Goal: Transaction & Acquisition: Book appointment/travel/reservation

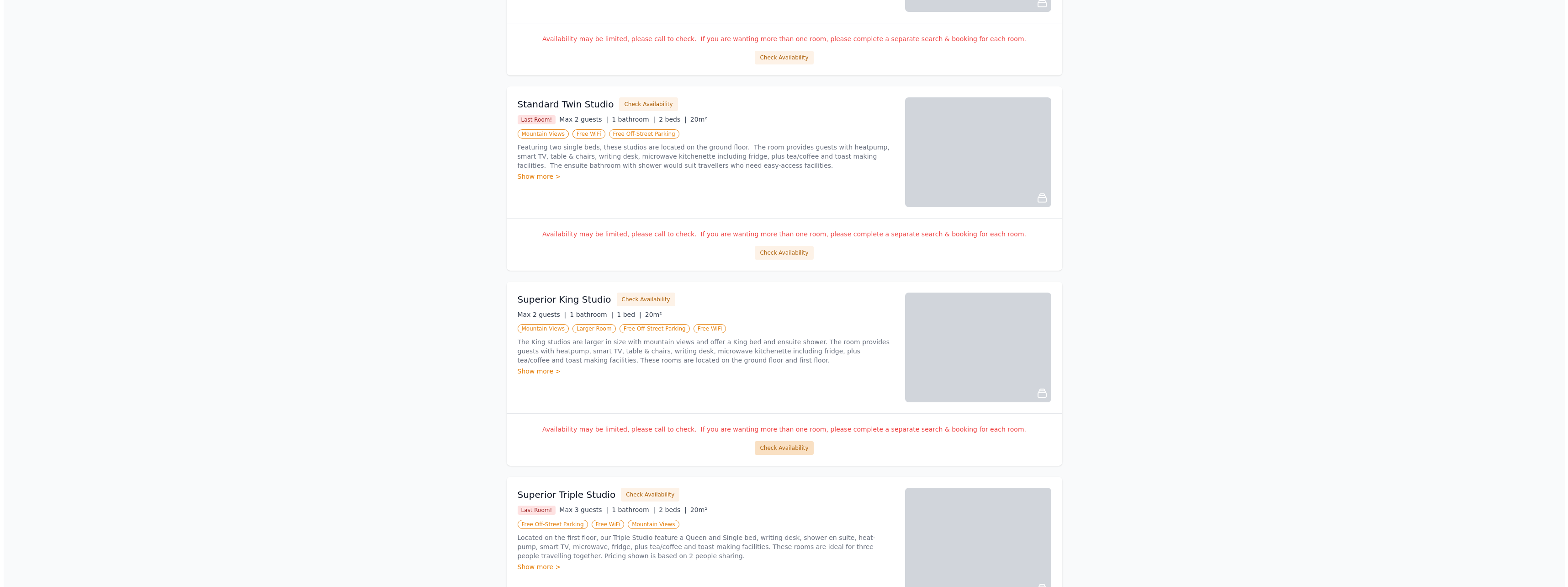
scroll to position [886, 0]
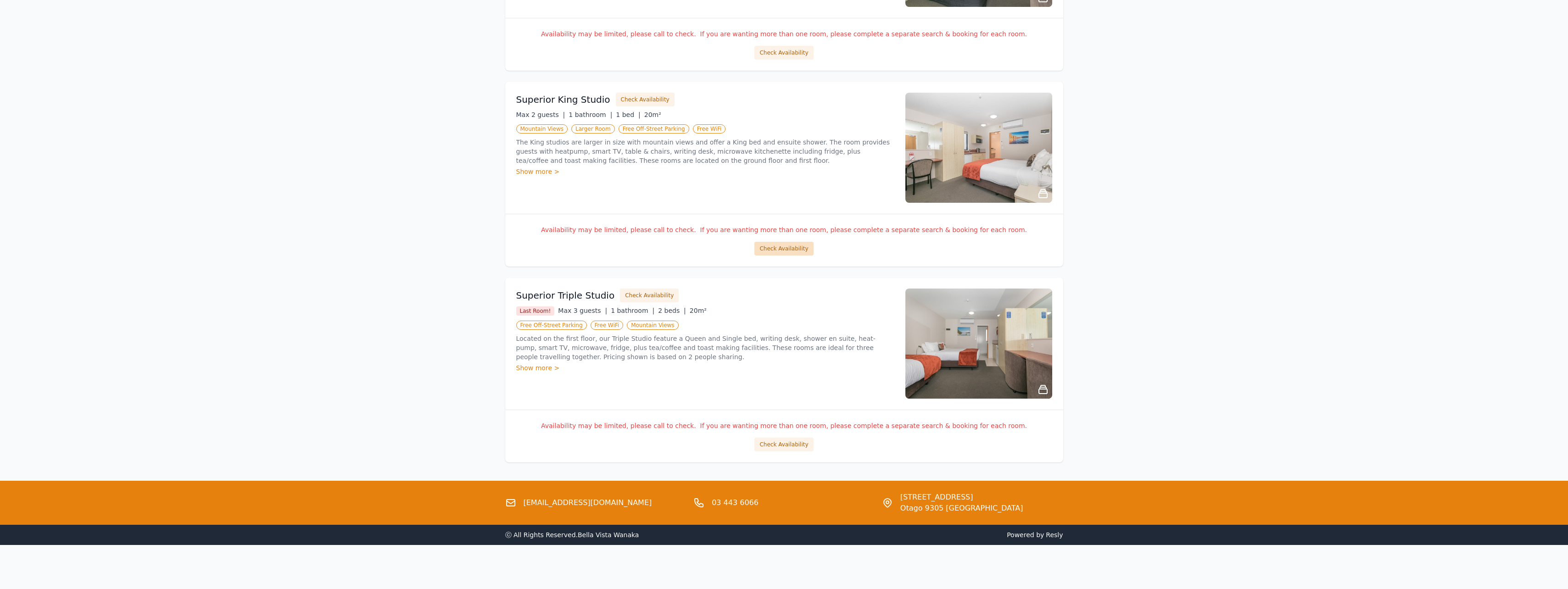
click at [790, 243] on button "Check Availability" at bounding box center [784, 249] width 59 height 14
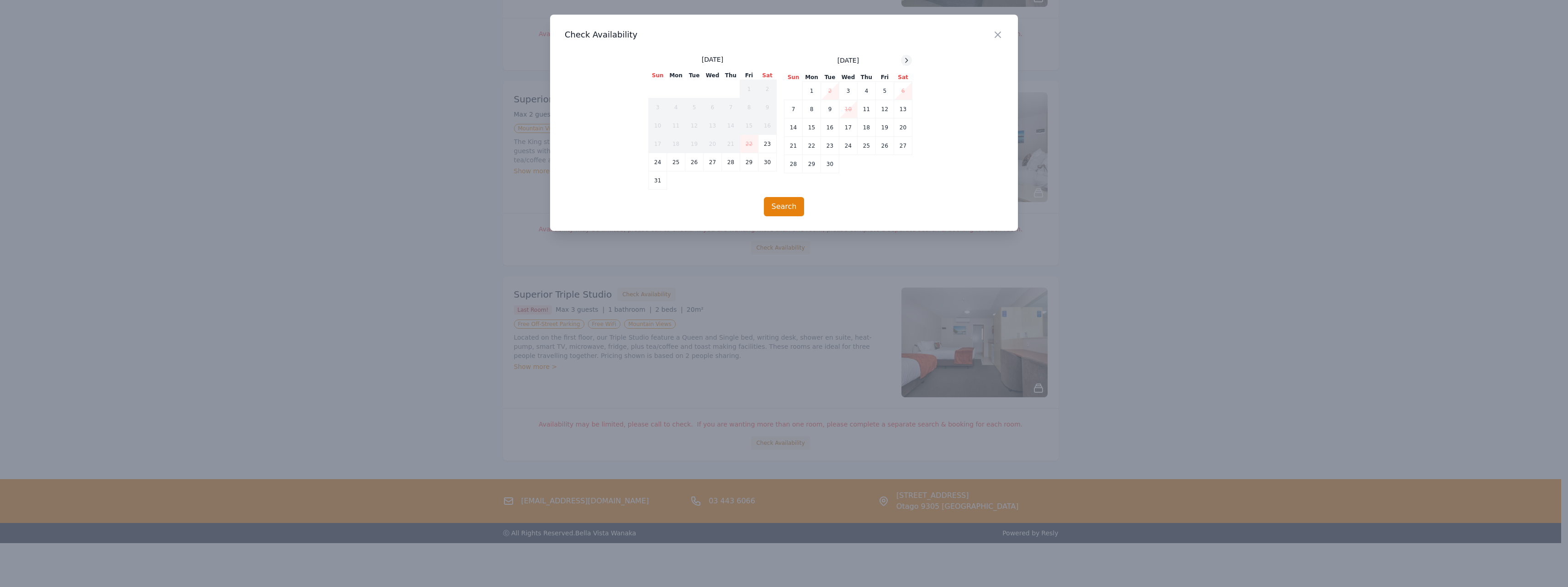
click at [906, 60] on icon at bounding box center [906, 60] width 7 height 7
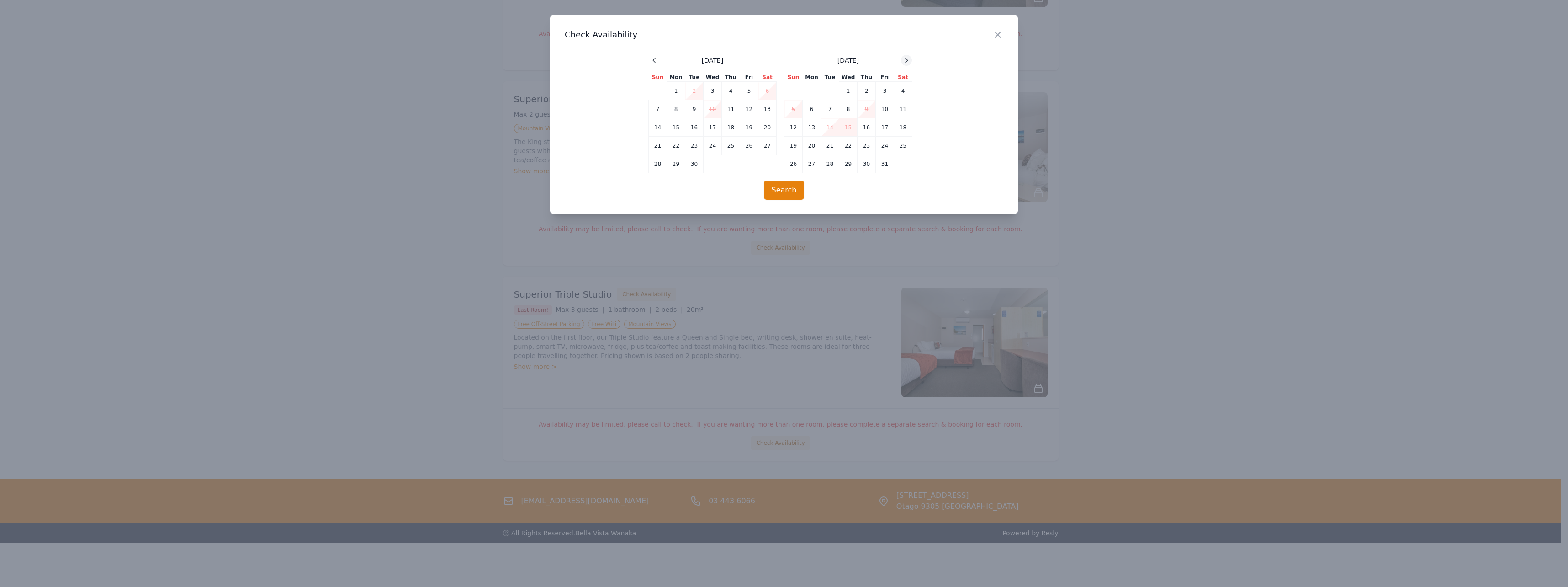
click at [906, 60] on icon at bounding box center [906, 60] width 7 height 7
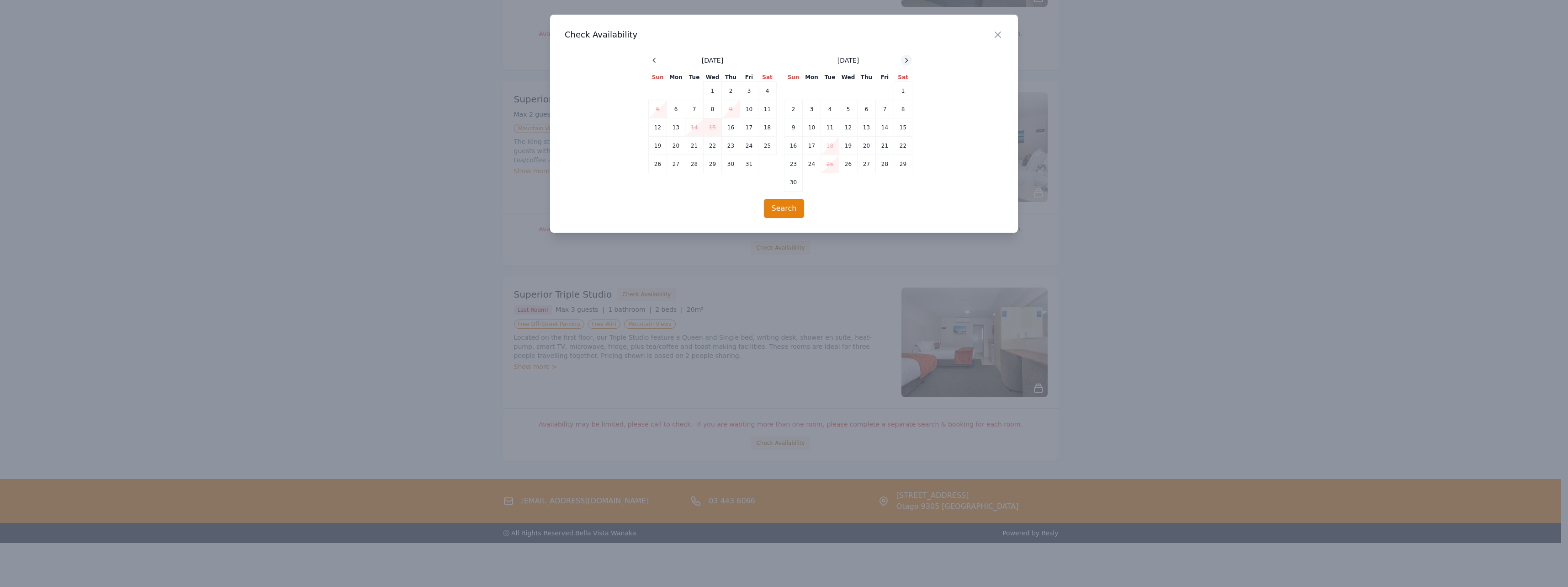
click at [906, 60] on icon at bounding box center [906, 60] width 7 height 7
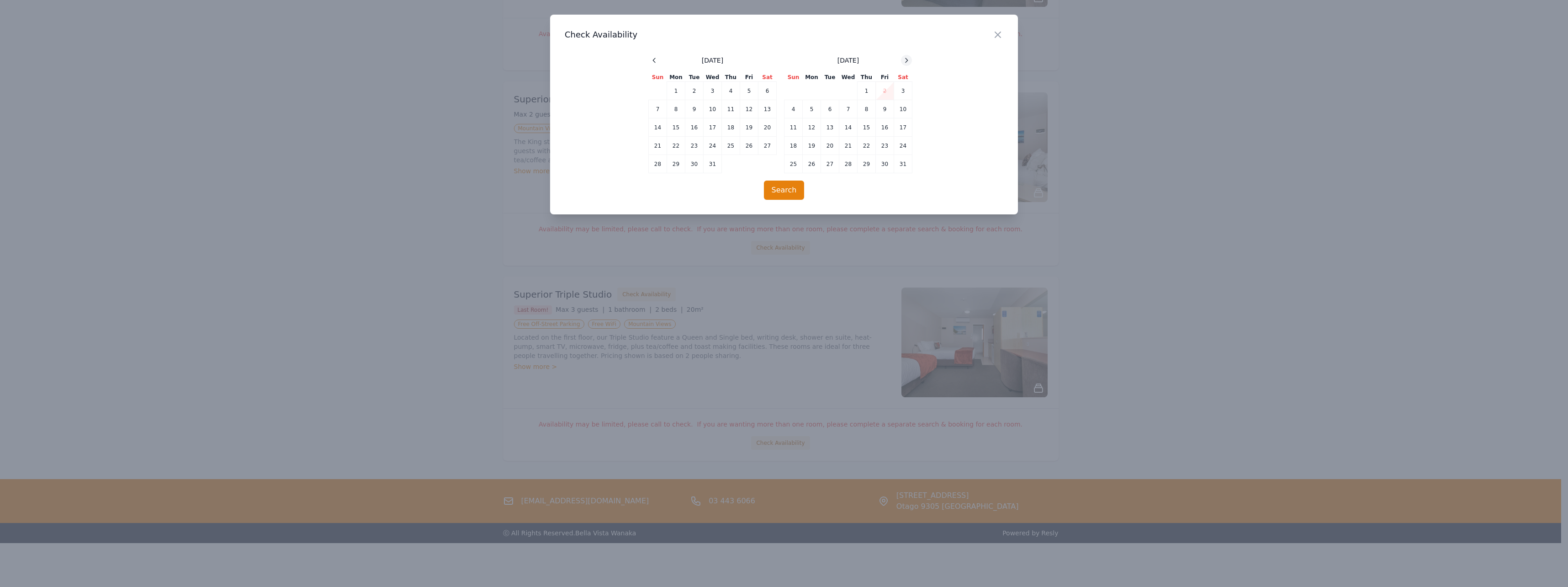
click at [906, 60] on icon at bounding box center [906, 60] width 7 height 7
click at [889, 110] on td "13" at bounding box center [885, 109] width 18 height 18
click at [898, 109] on td "14" at bounding box center [903, 109] width 18 height 18
click at [785, 193] on button "Search" at bounding box center [784, 190] width 41 height 19
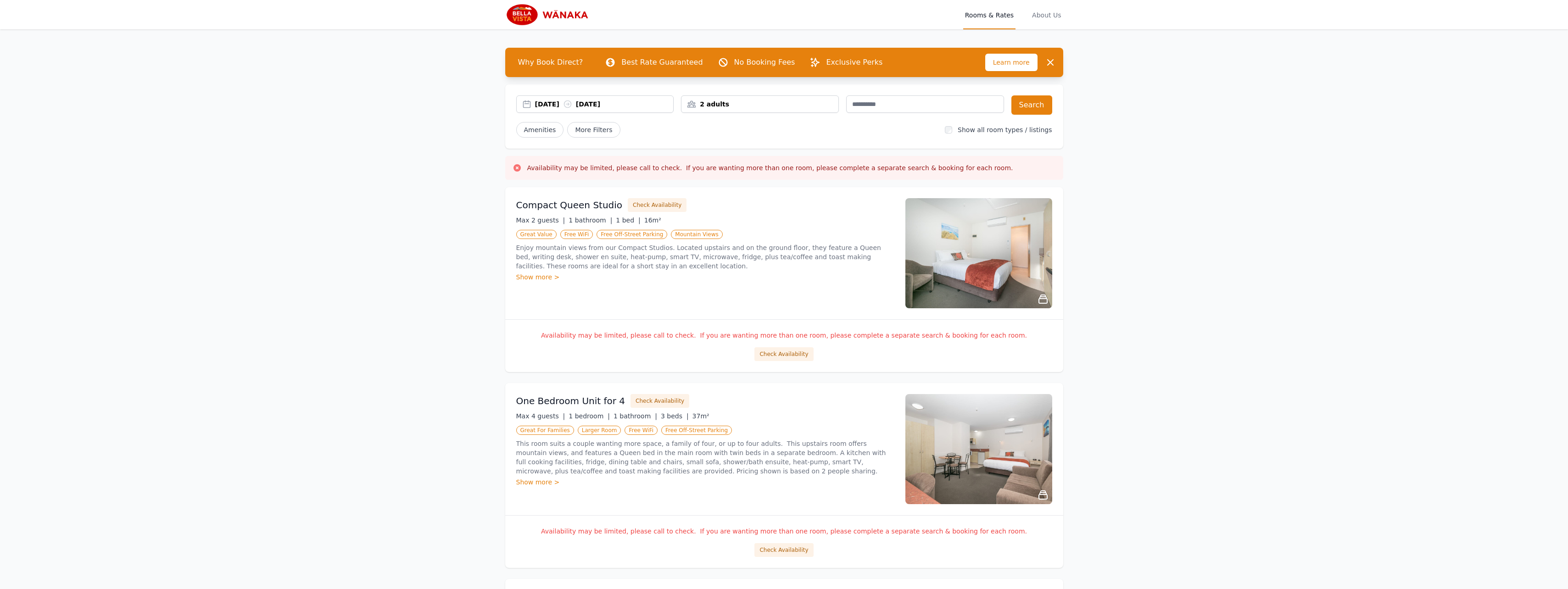
click at [553, 61] on span "Why Book Direct?" at bounding box center [550, 62] width 80 height 18
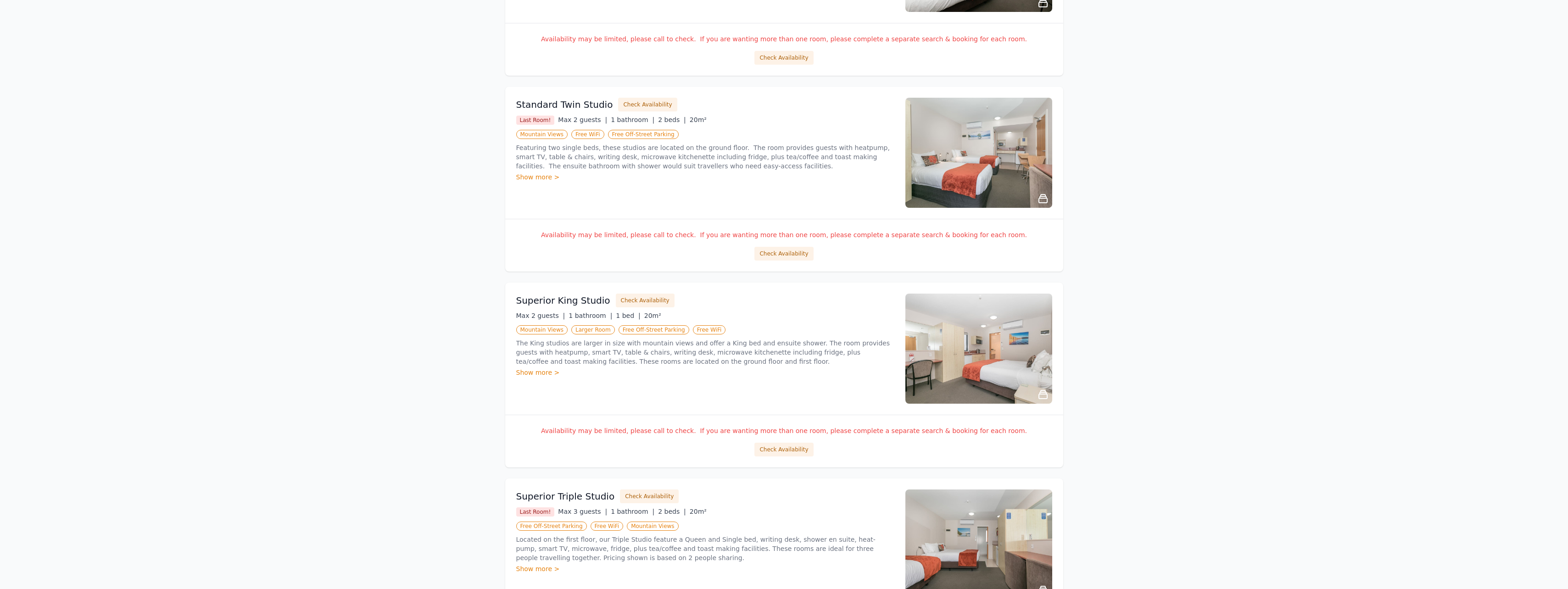
scroll to position [889, 0]
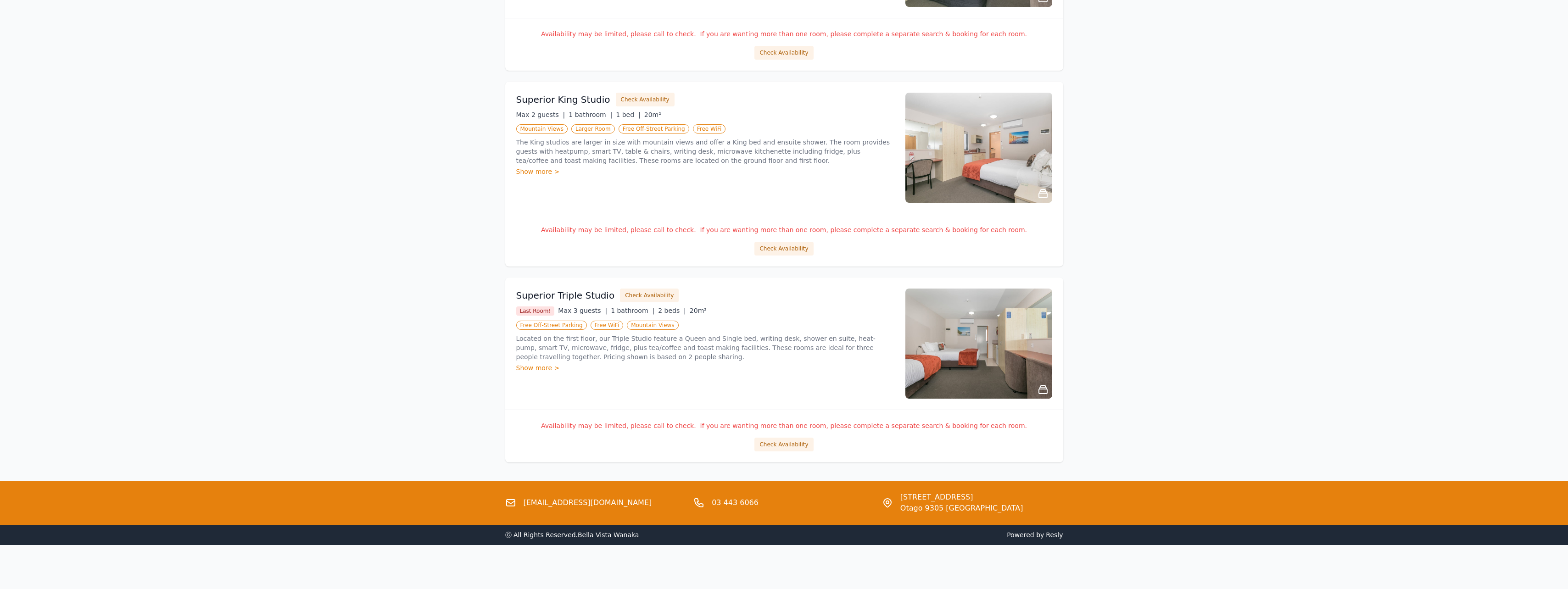
click at [538, 171] on div "Show more >" at bounding box center [705, 171] width 378 height 9
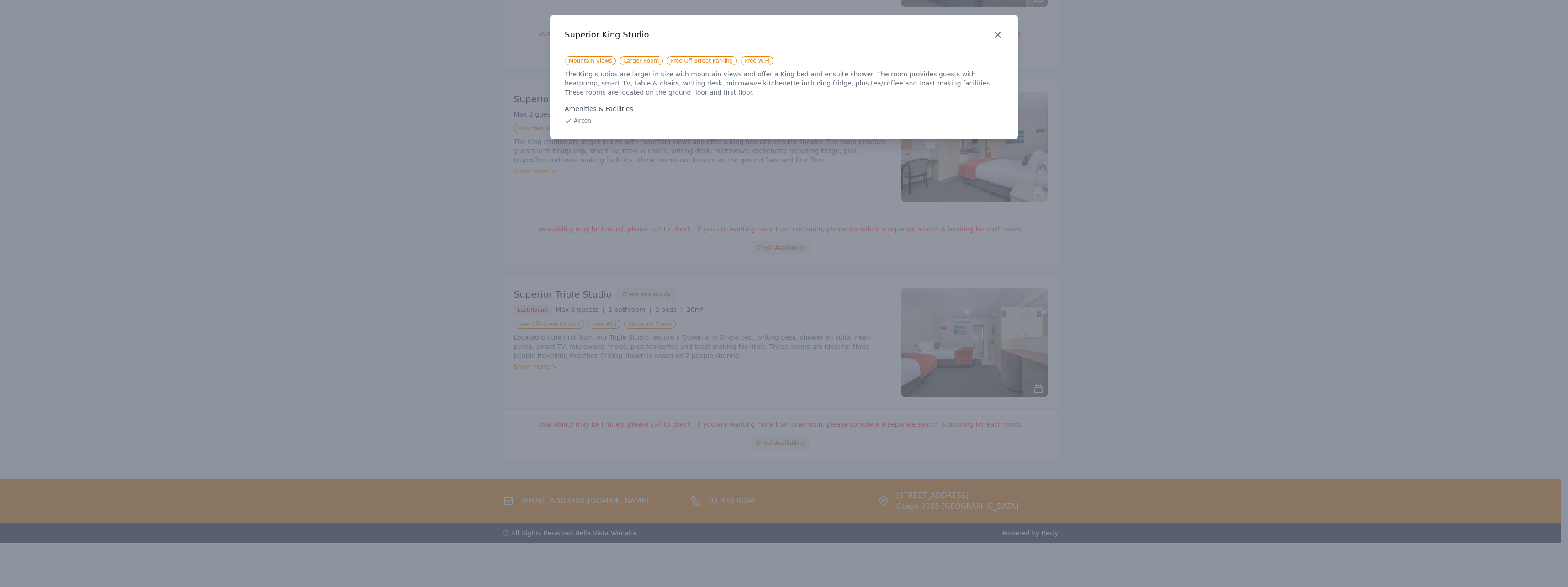
click at [996, 33] on icon "button" at bounding box center [998, 35] width 5 height 5
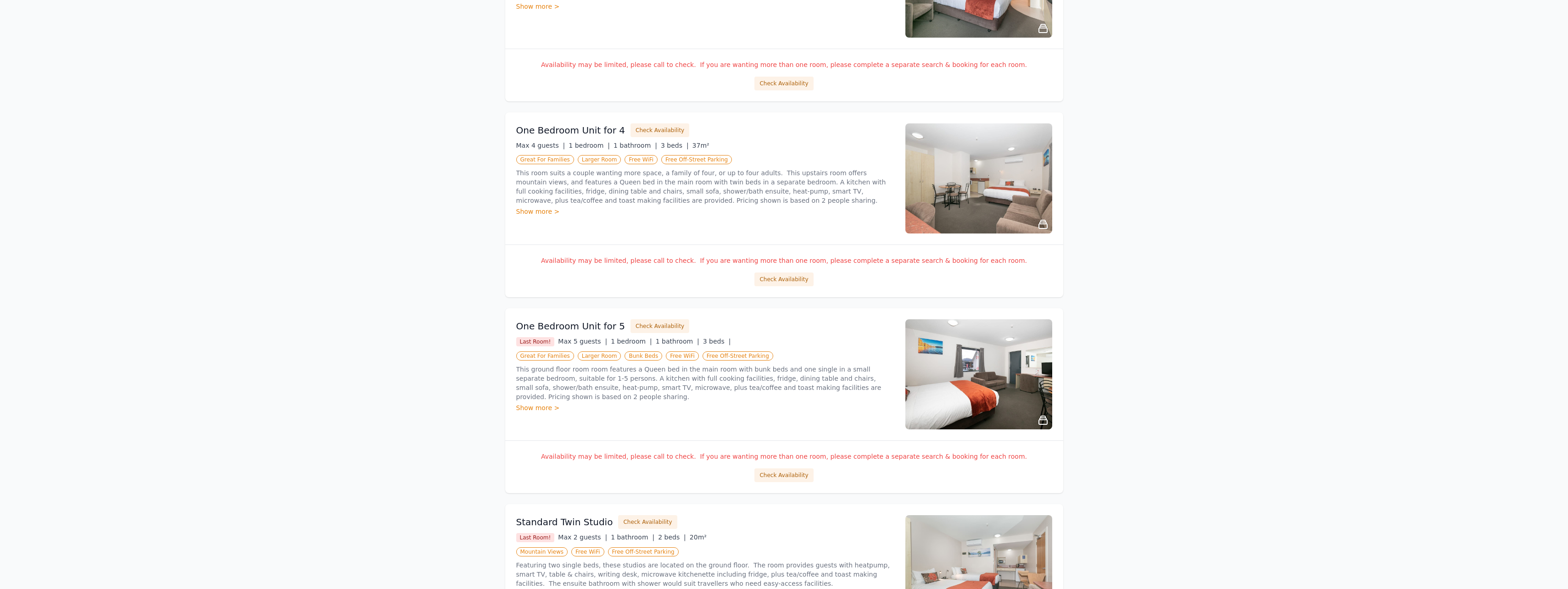
scroll to position [0, 0]
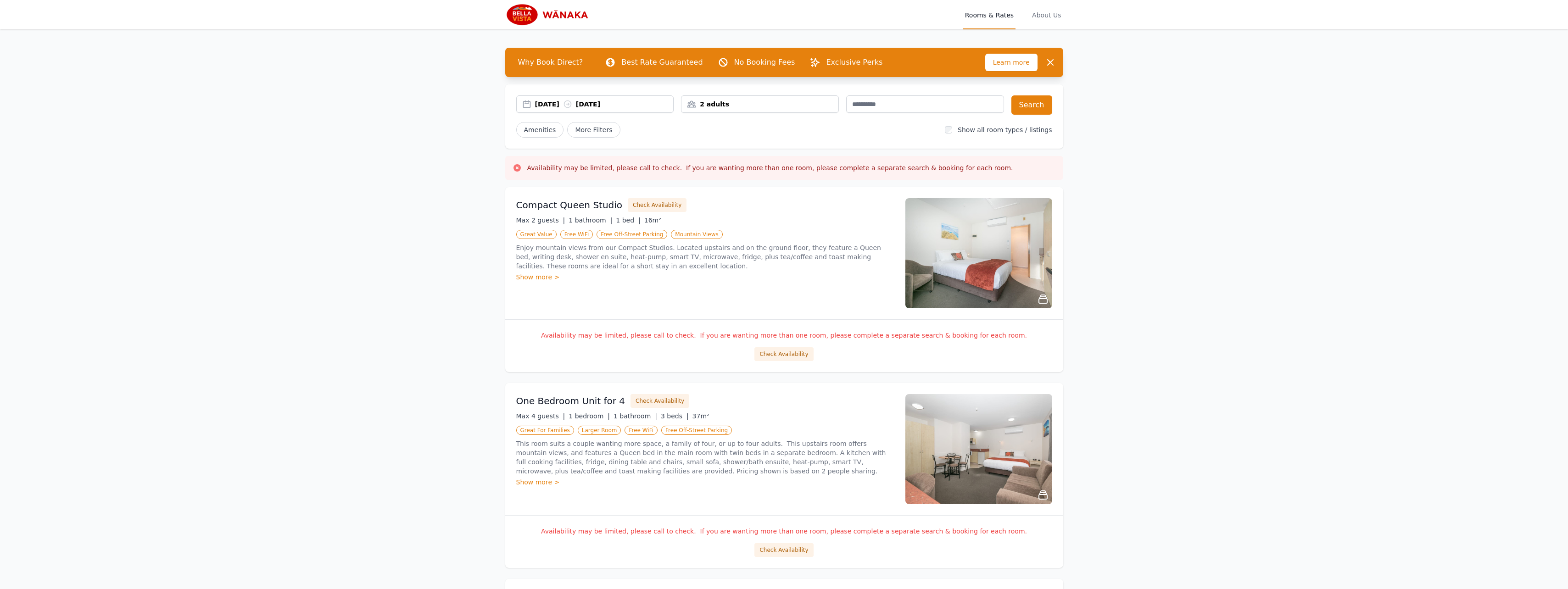
click at [1009, 59] on span "Learn more" at bounding box center [1012, 62] width 53 height 18
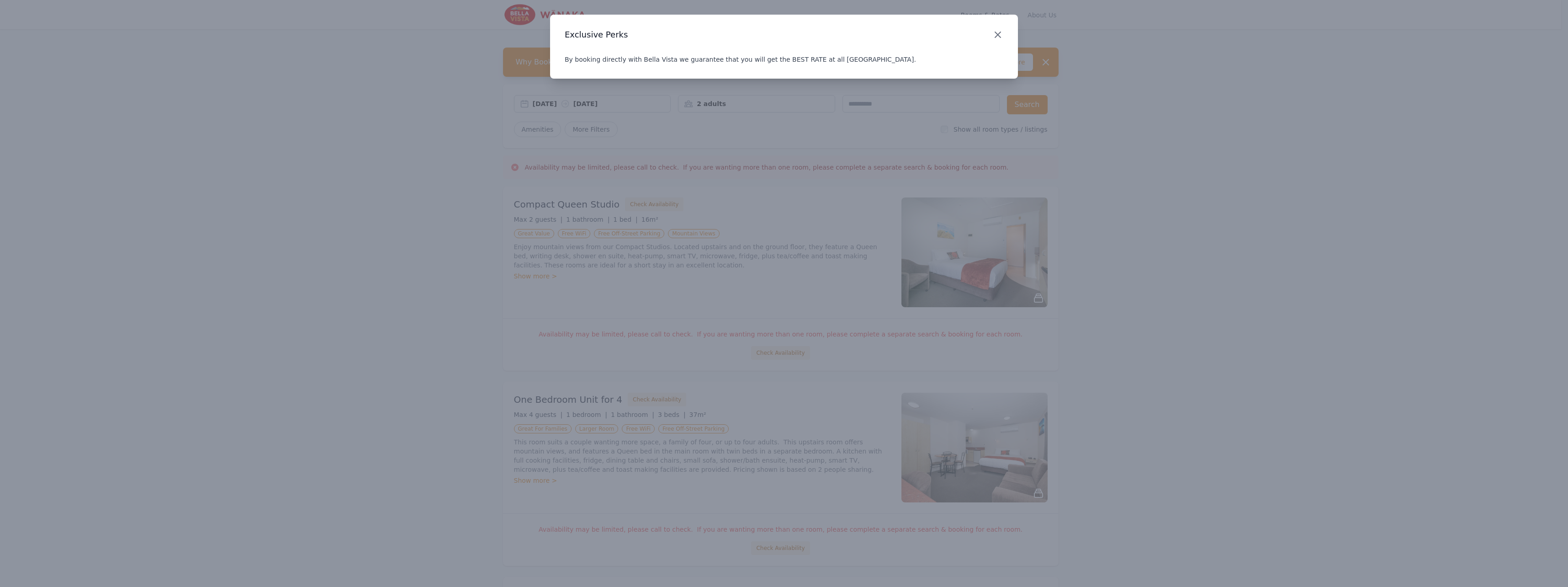
click at [1001, 33] on icon "button" at bounding box center [998, 35] width 11 height 11
